Goal: Transaction & Acquisition: Subscribe to service/newsletter

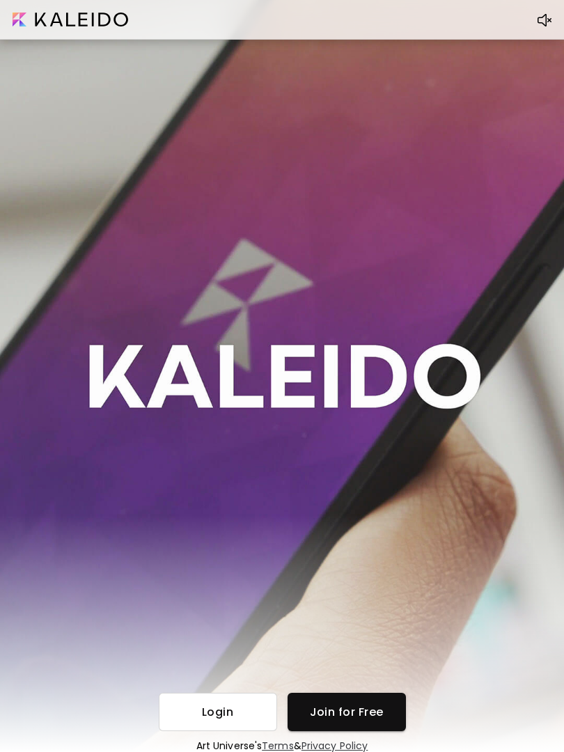
click at [276, 372] on div "Login Join for Free Art Universe's Terms & Privacy Policy" at bounding box center [282, 376] width 564 height 752
click at [249, 708] on span "Login" at bounding box center [218, 711] width 96 height 15
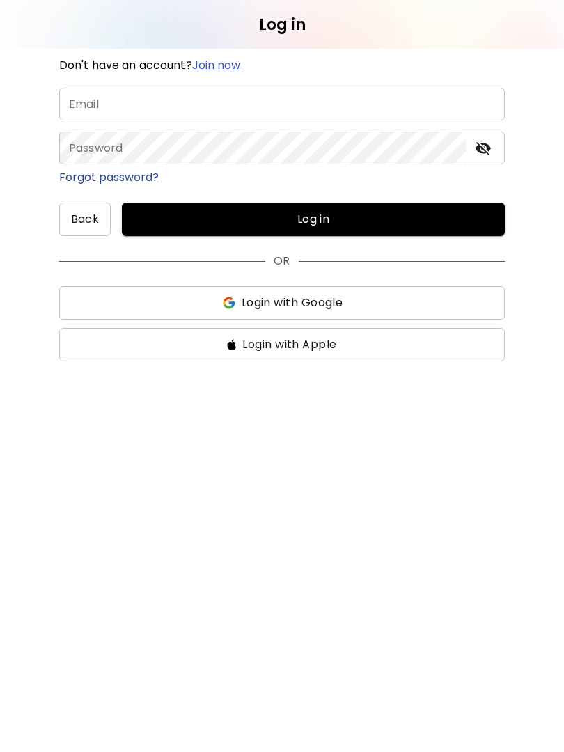
click at [82, 223] on span "Back" at bounding box center [85, 219] width 50 height 17
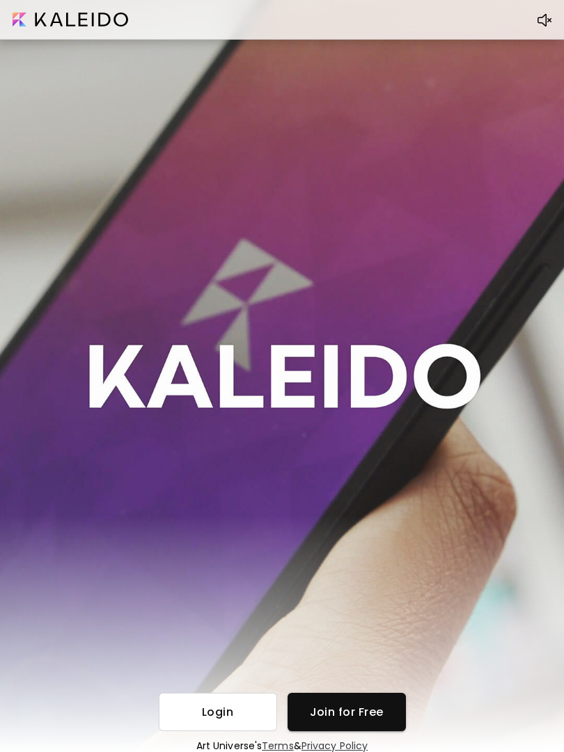
click at [541, 19] on img at bounding box center [544, 19] width 14 height 13
click at [544, 17] on img at bounding box center [544, 19] width 14 height 13
click at [391, 703] on button "Join for Free" at bounding box center [346, 711] width 118 height 38
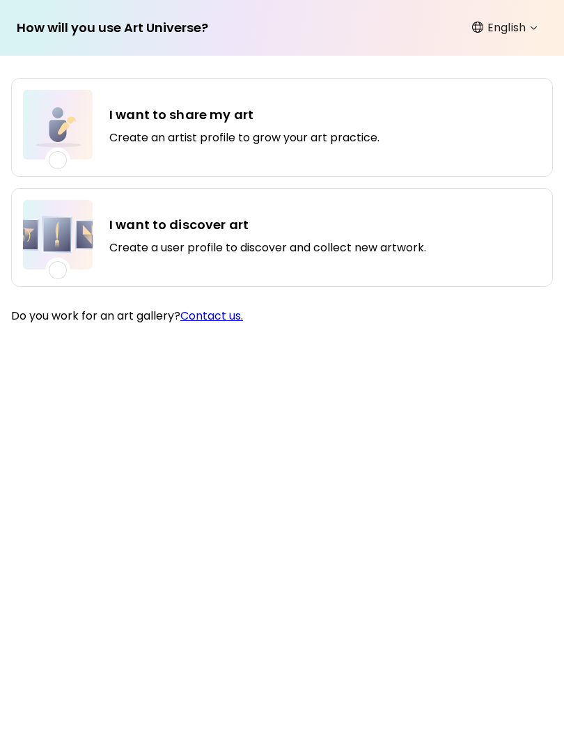
click at [379, 711] on div "I want to share my art Create an artist profile to grow your art practice. I wa…" at bounding box center [282, 404] width 564 height 696
click at [443, 223] on div "I want to discover art Create a user profile to discover and collect new artwor…" at bounding box center [281, 237] width 541 height 99
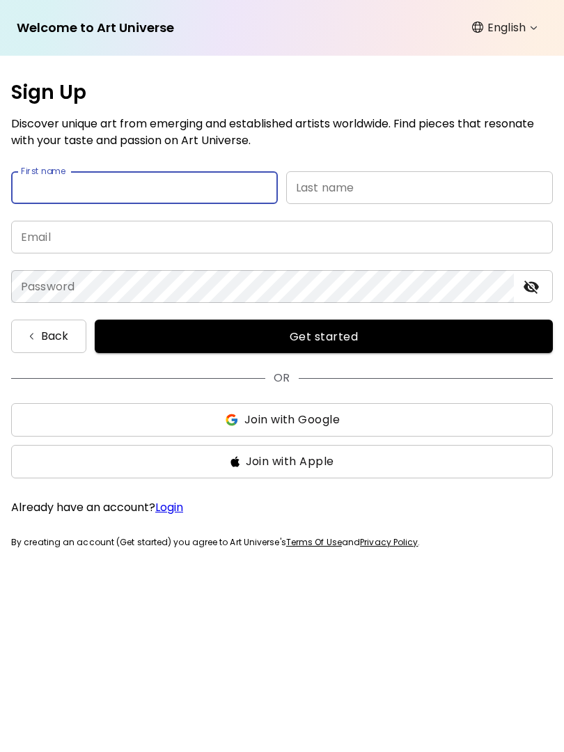
click at [68, 228] on input "email" at bounding box center [281, 237] width 541 height 33
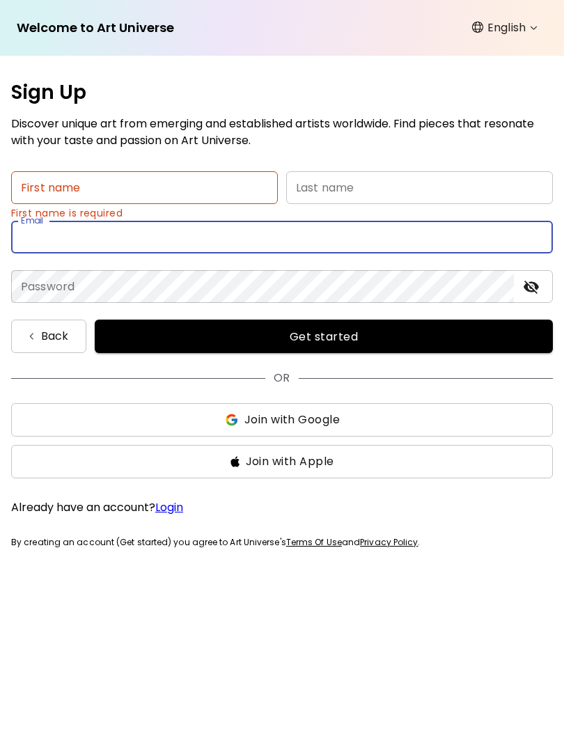
click at [31, 179] on input "text" at bounding box center [144, 187] width 267 height 33
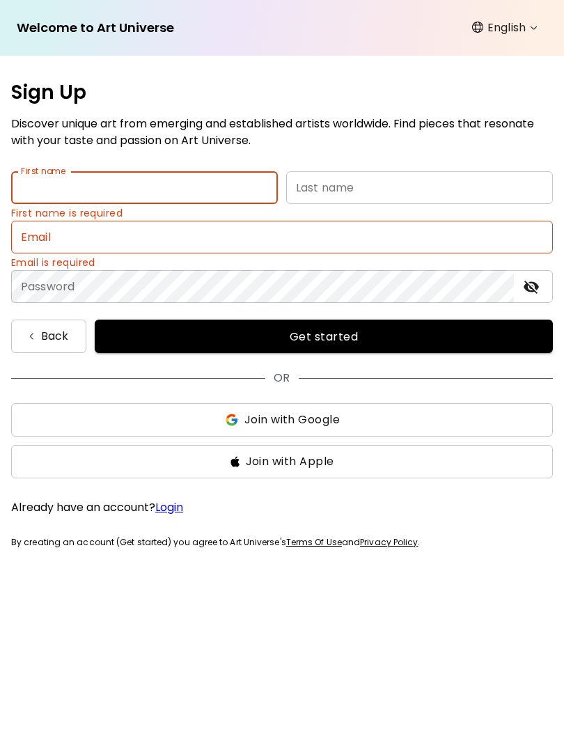
click at [41, 338] on p "Back" at bounding box center [55, 336] width 28 height 17
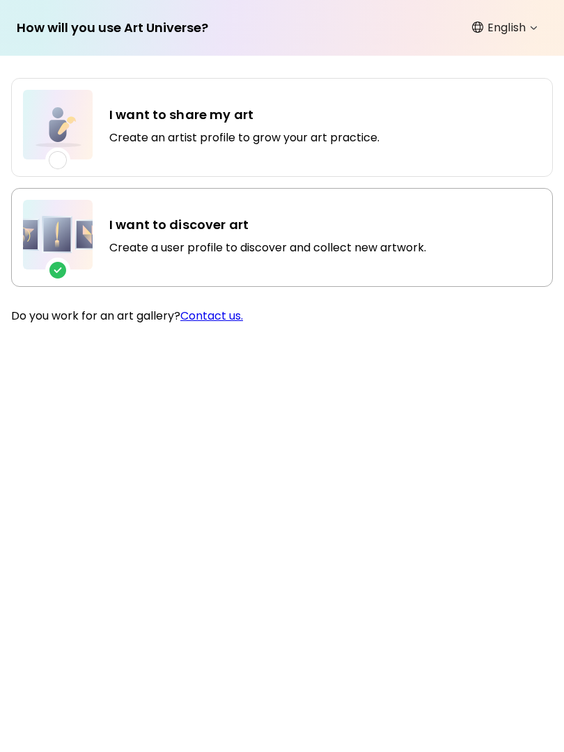
click at [50, 267] on img at bounding box center [57, 270] width 17 height 17
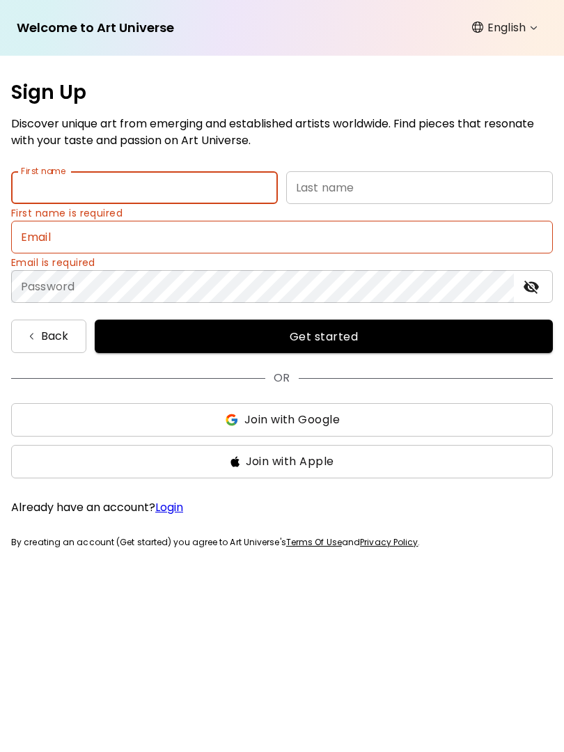
click at [38, 250] on input "email" at bounding box center [281, 237] width 541 height 33
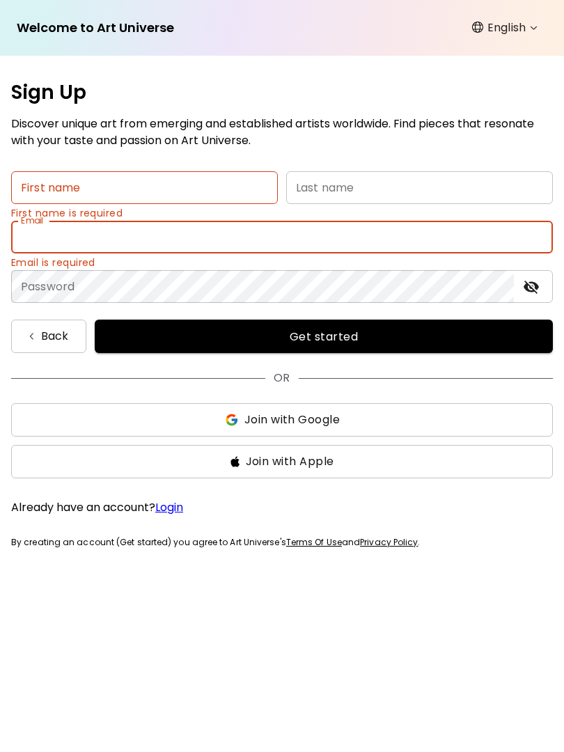
click at [51, 335] on p "Back" at bounding box center [55, 336] width 28 height 17
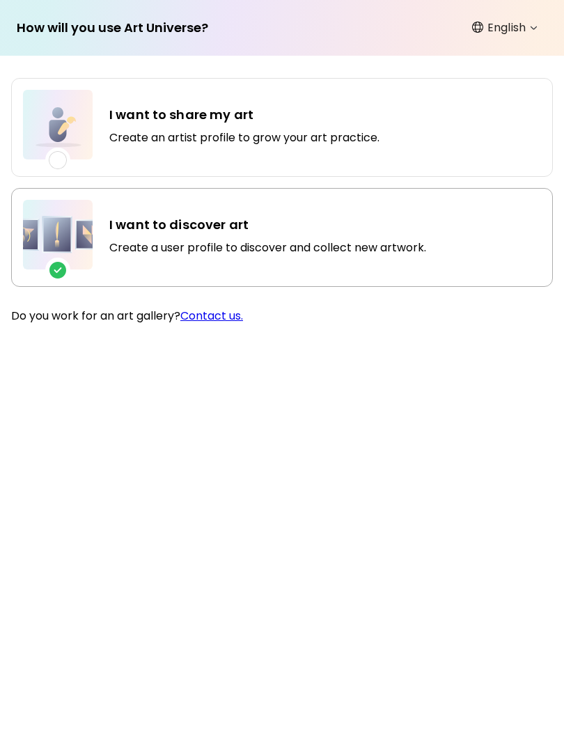
click at [63, 310] on h5 "Do you work for an art gallery? Contact us." at bounding box center [281, 327] width 541 height 36
click at [509, 29] on body "How will you use Art Universe? English ******* I want to share my art Create an…" at bounding box center [282, 376] width 564 height 752
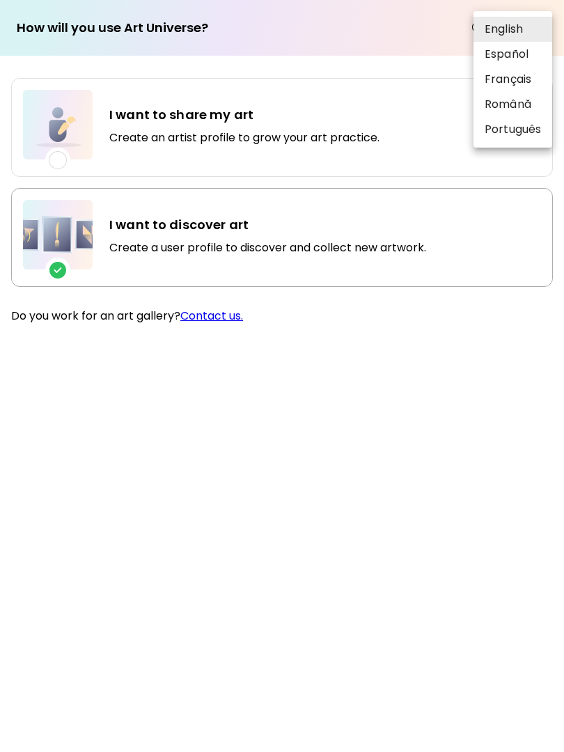
click at [519, 24] on li "English" at bounding box center [512, 29] width 79 height 25
